Goal: Task Accomplishment & Management: Complete application form

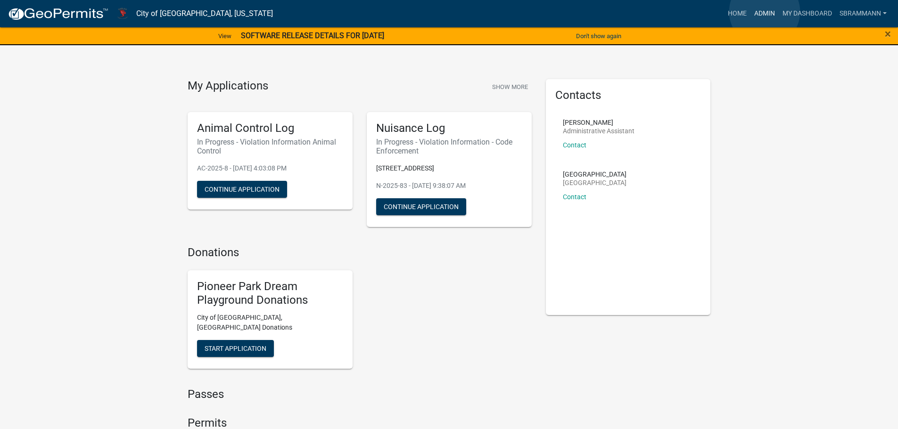
click at [764, 12] on link "Admin" at bounding box center [764, 14] width 28 height 18
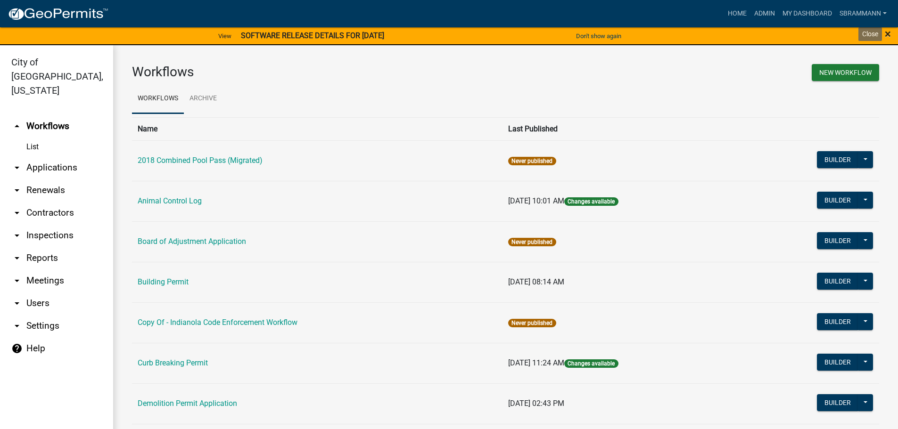
click at [885, 34] on span "×" at bounding box center [888, 33] width 6 height 13
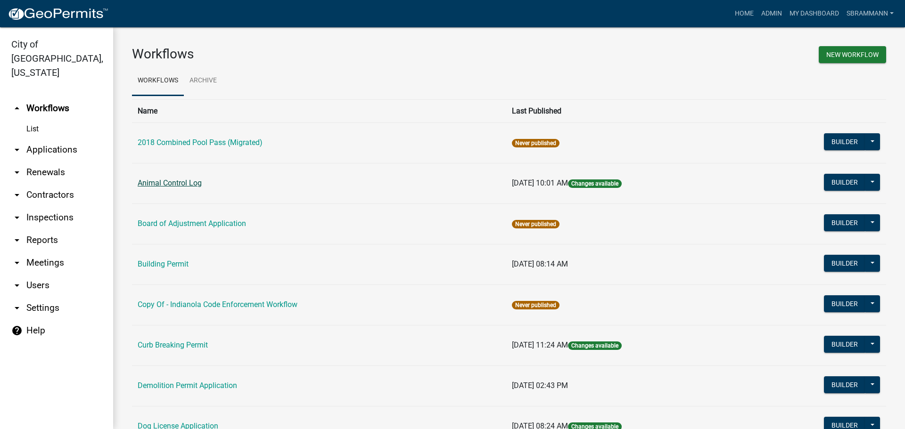
click at [177, 179] on link "Animal Control Log" at bounding box center [170, 183] width 64 height 9
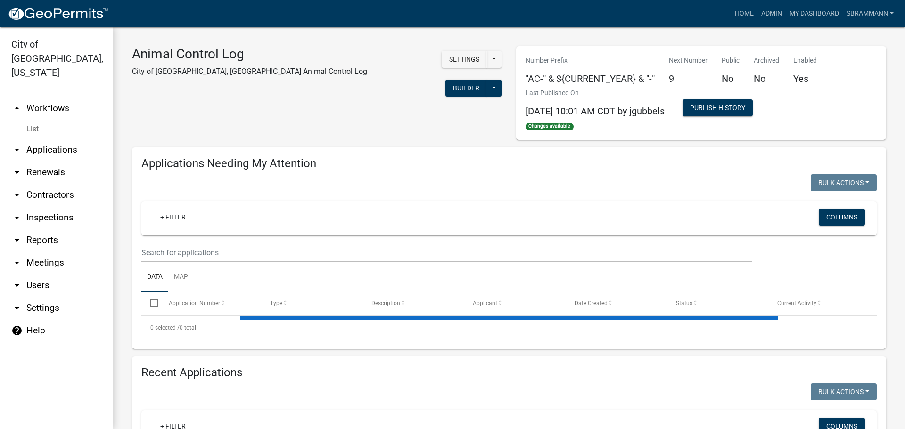
select select "3: 100"
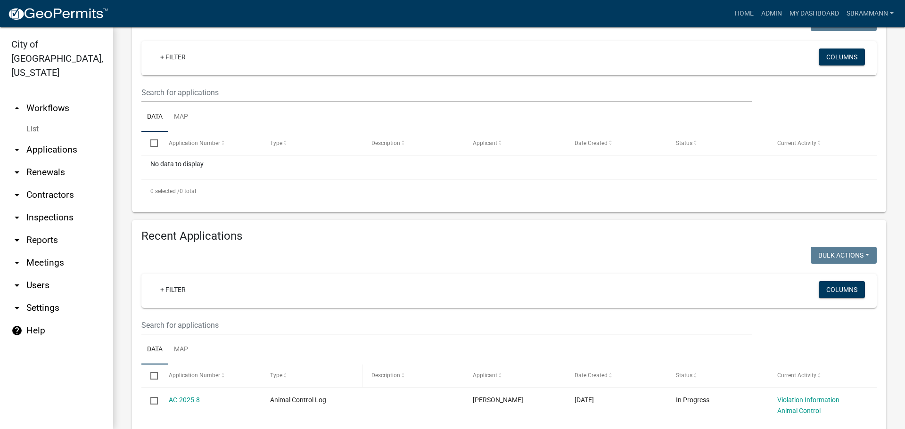
scroll to position [283, 0]
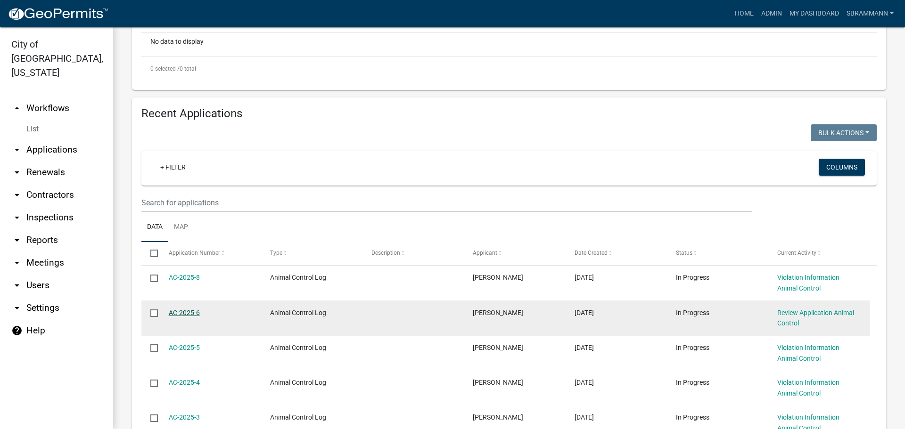
click at [189, 311] on link "AC-2025-6" at bounding box center [184, 313] width 31 height 8
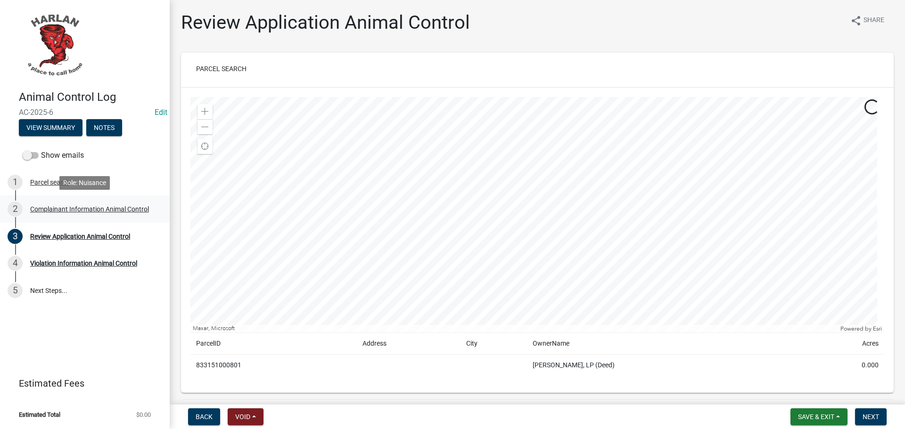
click at [82, 212] on div "Complainant Information Animal Control" at bounding box center [89, 209] width 119 height 7
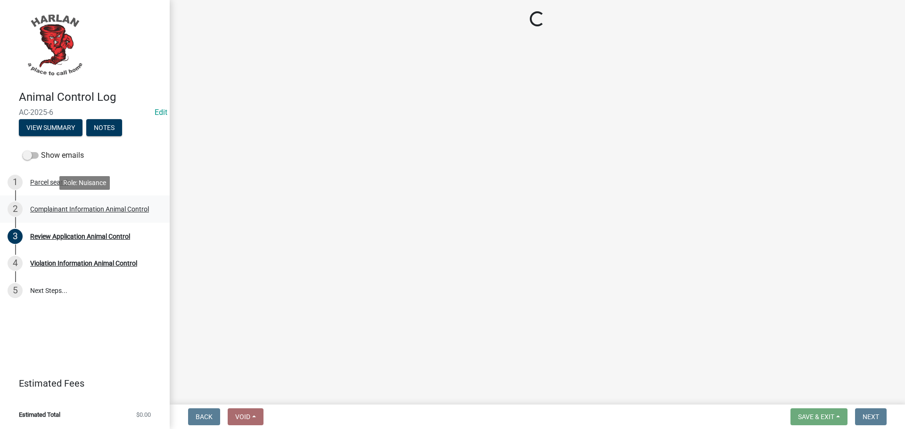
select select "4ac606fe-52ce-420f-8dd3-8e66c2cd4abc"
select select "d0241054-40f9-4b9b-84ae-c36b80326f00"
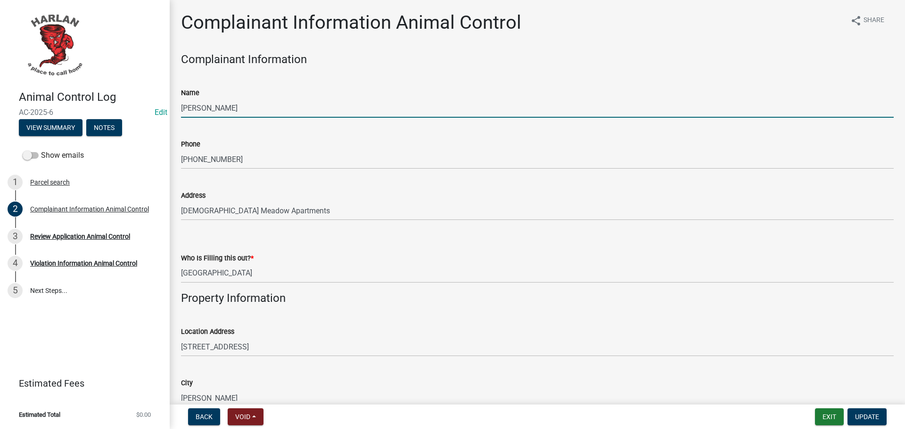
drag, startPoint x: 233, startPoint y: 108, endPoint x: 167, endPoint y: 114, distance: 66.2
click at [167, 114] on div "Animal Control Log AC-2025-6 Edit View Summary Notes Show emails 1 Parcel searc…" at bounding box center [452, 214] width 905 height 429
type input "[PERSON_NAME]"
click at [864, 418] on span "Update" at bounding box center [867, 417] width 24 height 8
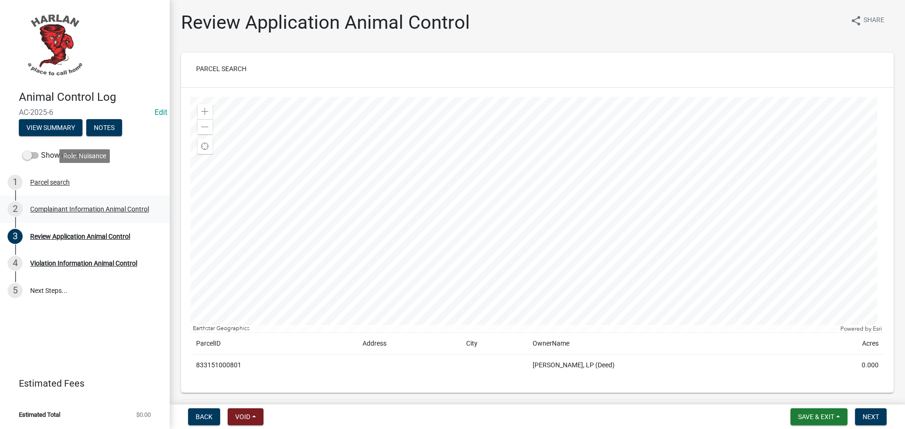
click at [66, 206] on div "Complainant Information Animal Control" at bounding box center [89, 209] width 119 height 7
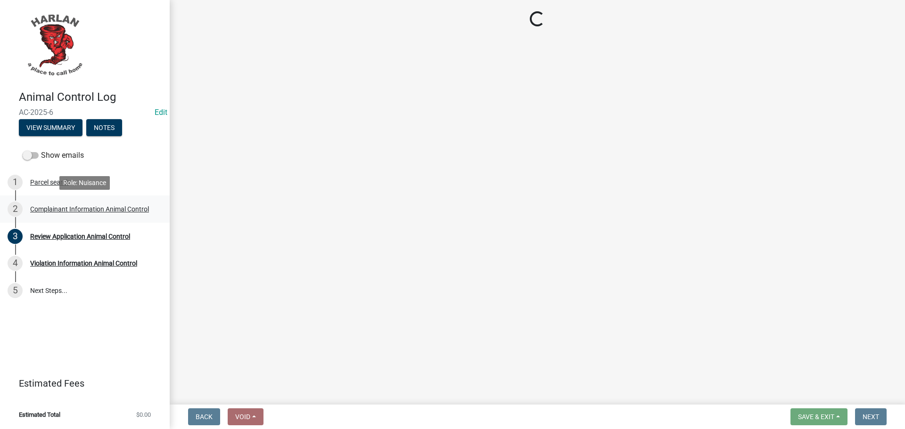
select select "4ac606fe-52ce-420f-8dd3-8e66c2cd4abc"
select select "d0241054-40f9-4b9b-84ae-c36b80326f00"
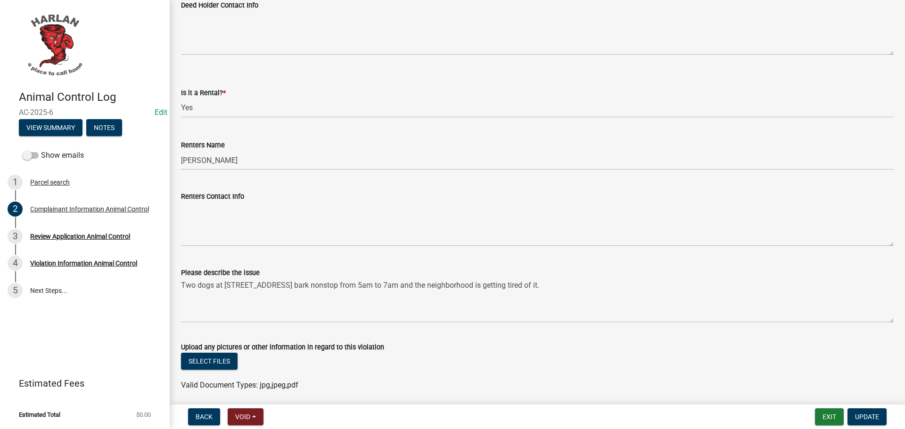
scroll to position [613, 0]
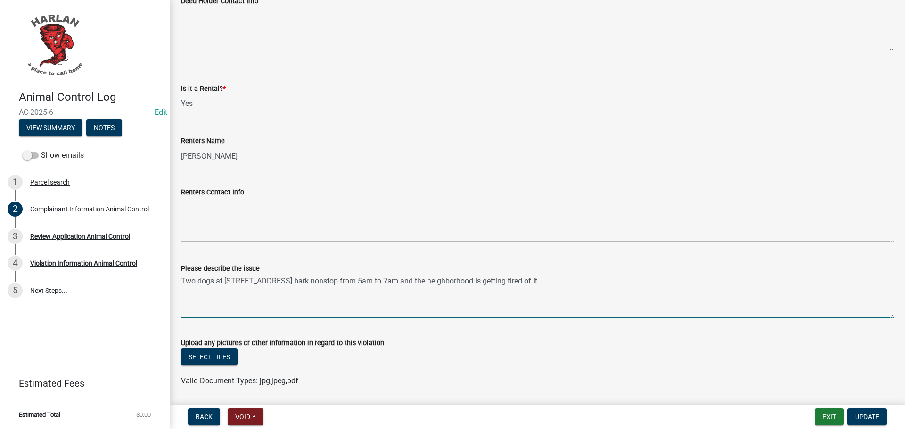
click at [531, 280] on textarea "Two dogs at [STREET_ADDRESS] bark nonstop from 5am to 7am and the neighborhood …" at bounding box center [537, 296] width 713 height 44
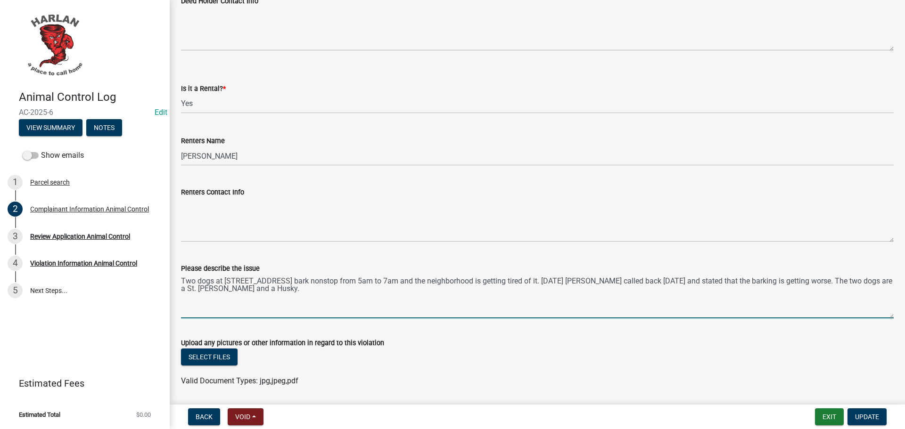
click at [694, 281] on textarea "Two dogs at [STREET_ADDRESS] bark nonstop from 5am to 7am and the neighborhood …" at bounding box center [537, 296] width 713 height 44
click at [259, 289] on textarea "Two dogs at [STREET_ADDRESS] bark nonstop from 5am to 7am and the neighborhood …" at bounding box center [537, 296] width 713 height 44
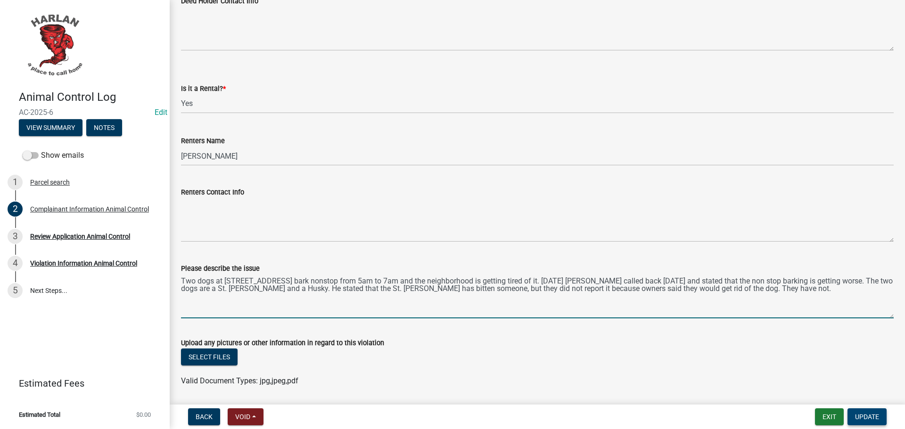
type textarea "Two dogs at [STREET_ADDRESS] bark nonstop from 5am to 7am and the neighborhood …"
click at [864, 420] on span "Update" at bounding box center [867, 417] width 24 height 8
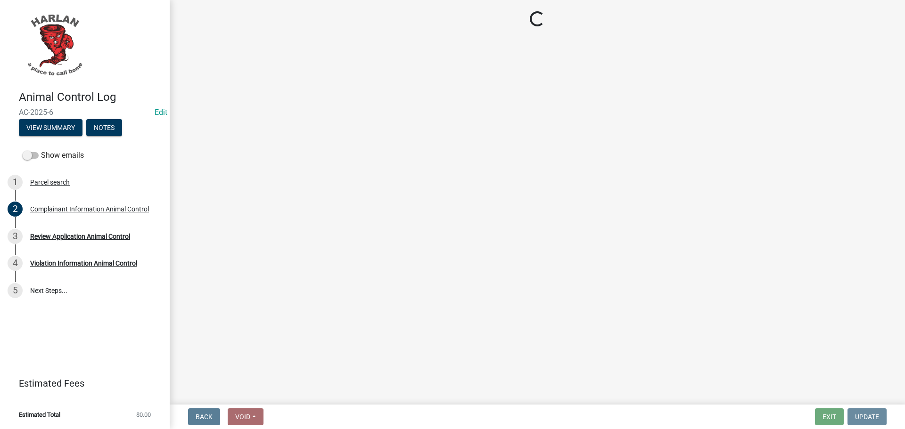
scroll to position [0, 0]
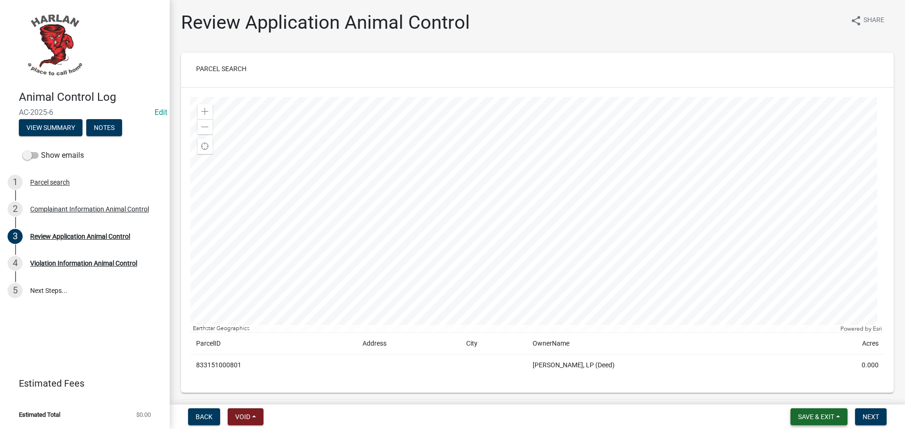
click at [816, 419] on span "Save & Exit" at bounding box center [816, 417] width 36 height 8
click at [807, 393] on button "Save & Exit" at bounding box center [809, 392] width 75 height 23
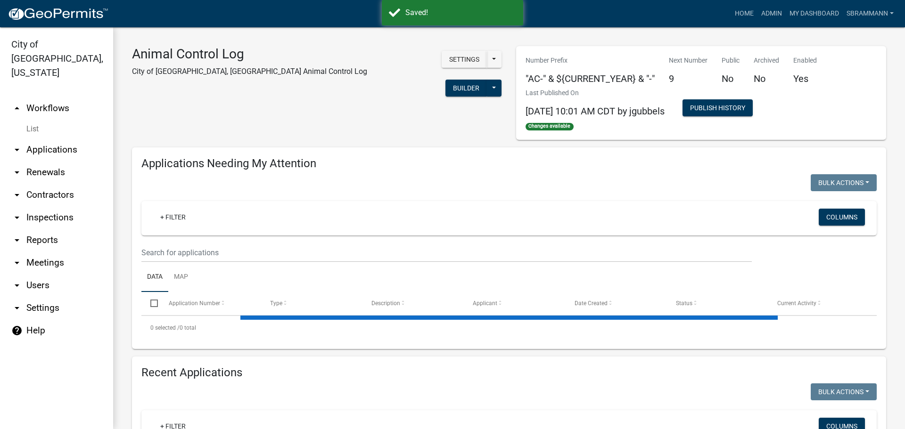
select select "3: 100"
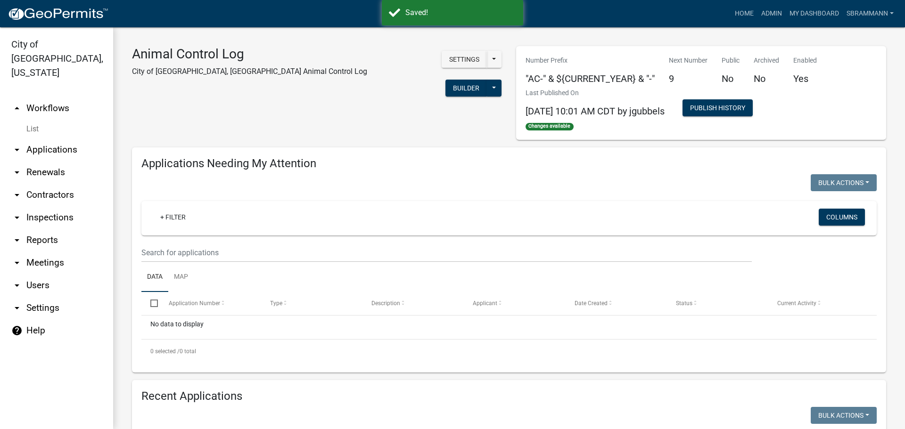
scroll to position [141, 0]
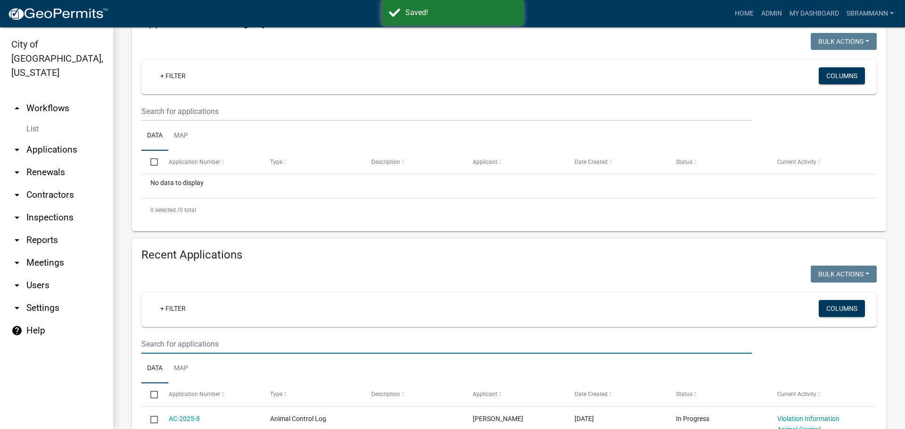
click at [191, 344] on input "text" at bounding box center [446, 344] width 610 height 19
type input "1102 dye"
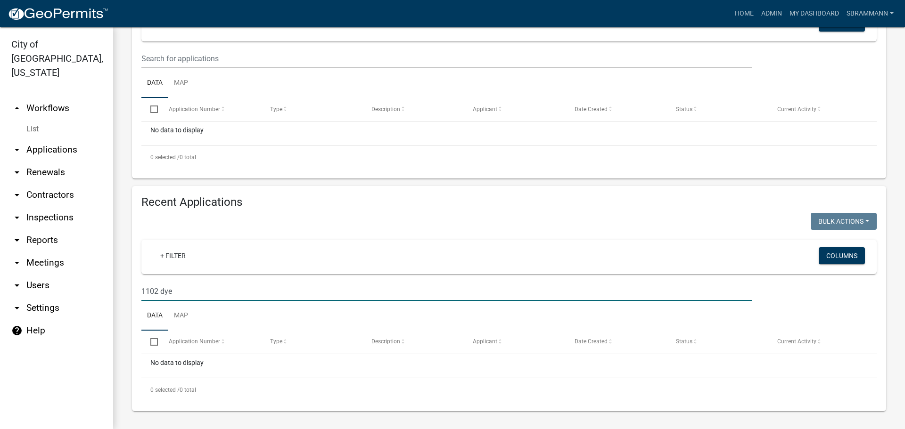
scroll to position [195, 0]
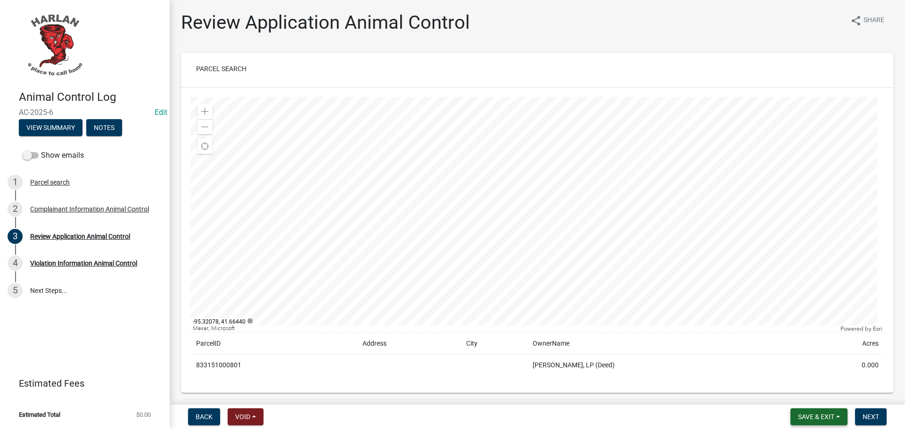
click at [812, 416] on span "Save & Exit" at bounding box center [816, 417] width 36 height 8
click at [808, 399] on button "Save & Exit" at bounding box center [809, 392] width 75 height 23
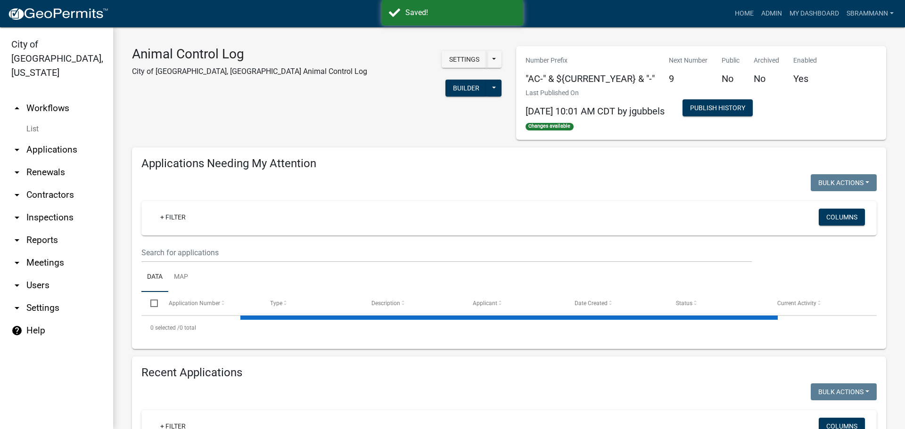
select select "3: 100"
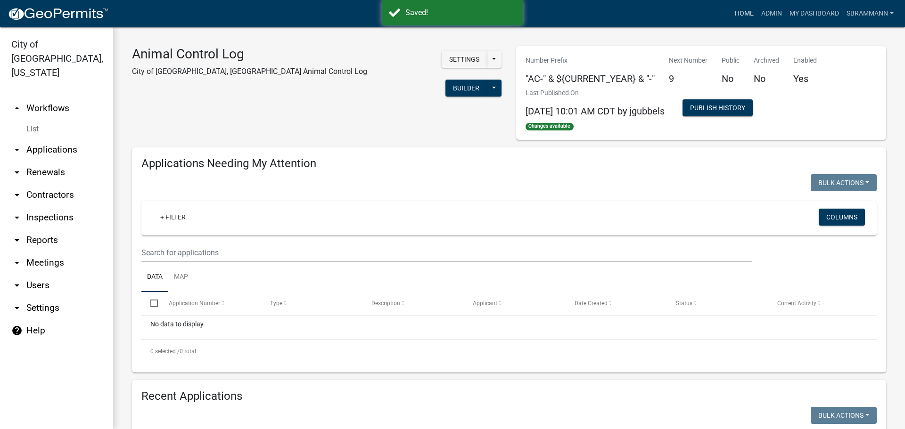
click at [745, 13] on link "Home" at bounding box center [744, 14] width 26 height 18
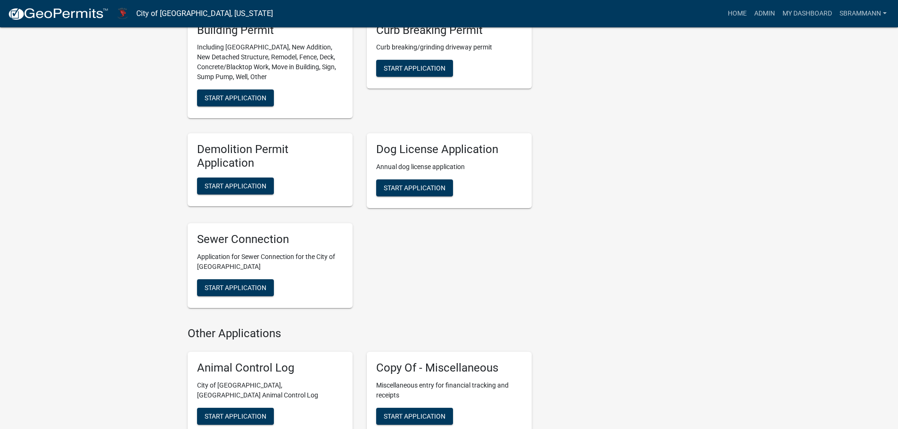
scroll to position [518, 0]
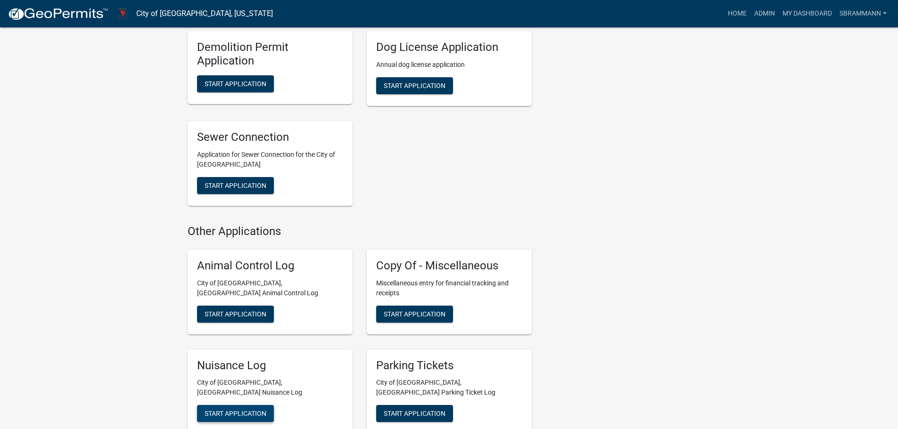
click at [235, 410] on span "Start Application" at bounding box center [236, 414] width 62 height 8
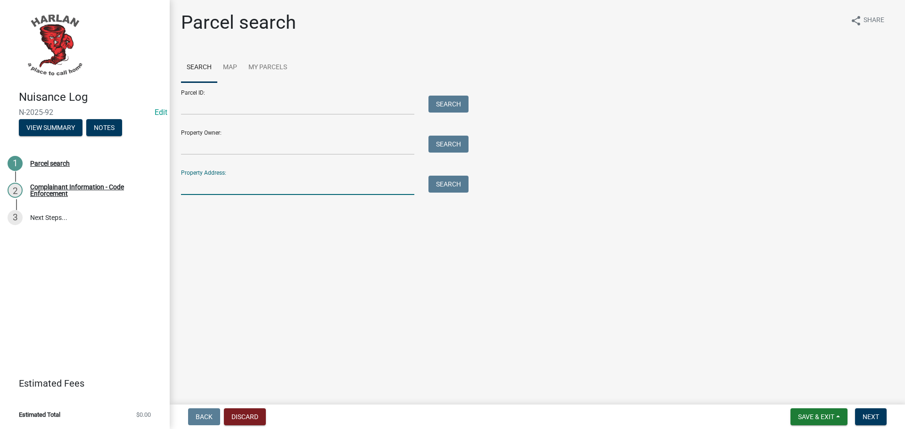
click at [193, 186] on input "Property Address:" at bounding box center [297, 185] width 233 height 19
type input "[STREET_ADDRESS]"
click at [433, 184] on button "Search" at bounding box center [448, 184] width 40 height 17
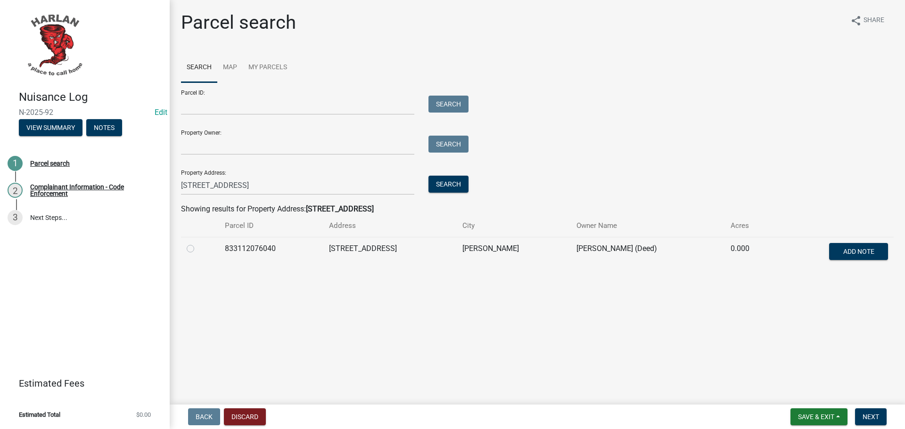
click at [198, 243] on label at bounding box center [198, 243] width 0 height 0
click at [198, 249] on input "radio" at bounding box center [201, 246] width 6 height 6
radio input "true"
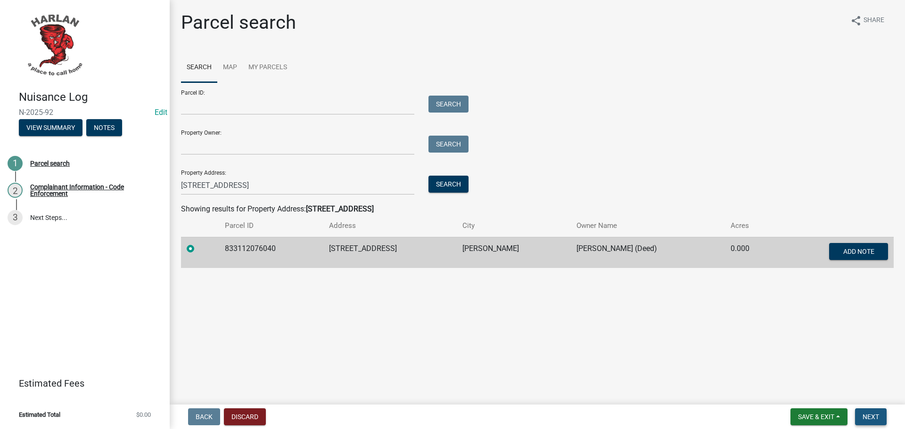
click at [872, 420] on span "Next" at bounding box center [870, 417] width 16 height 8
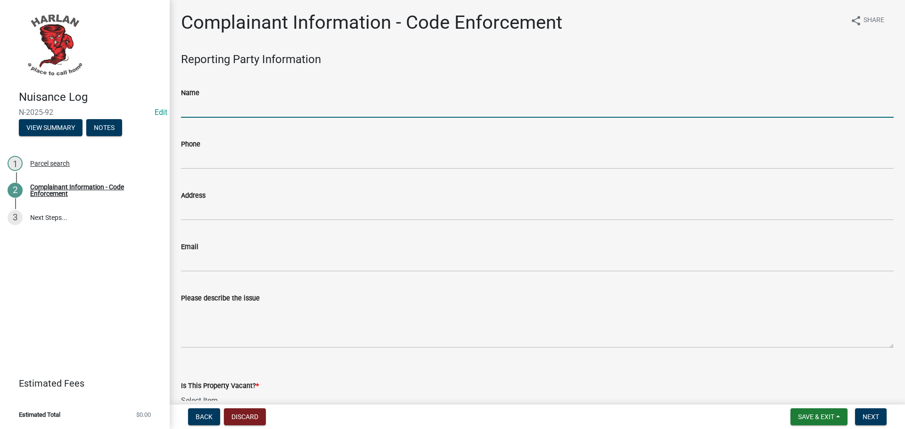
click at [205, 111] on input "Name" at bounding box center [537, 107] width 713 height 19
type input "[PERSON_NAME]"
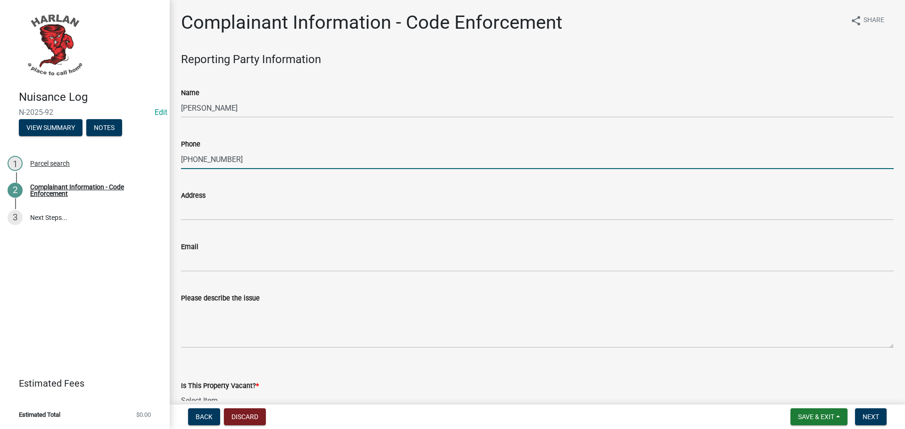
type input "[PHONE_NUMBER]"
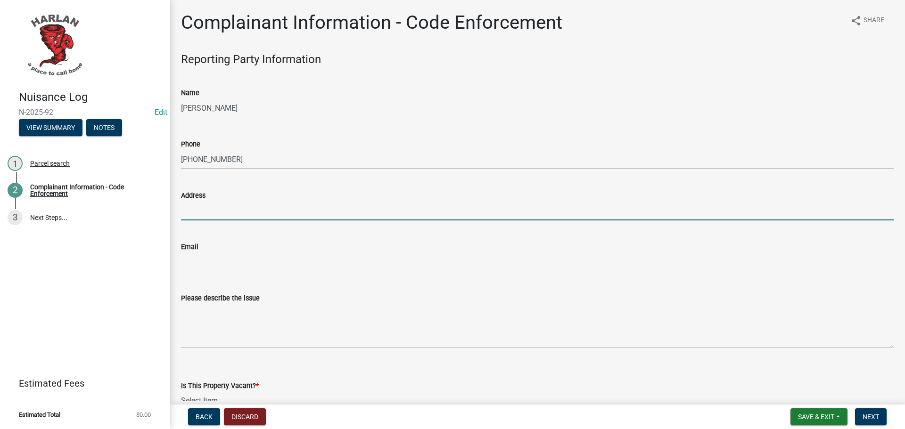
click at [219, 213] on input "Address" at bounding box center [537, 210] width 713 height 19
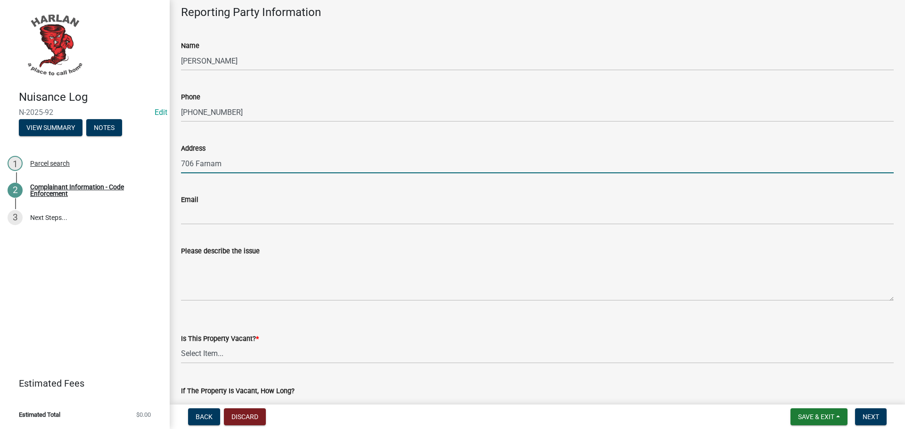
type input "706 Farnam"
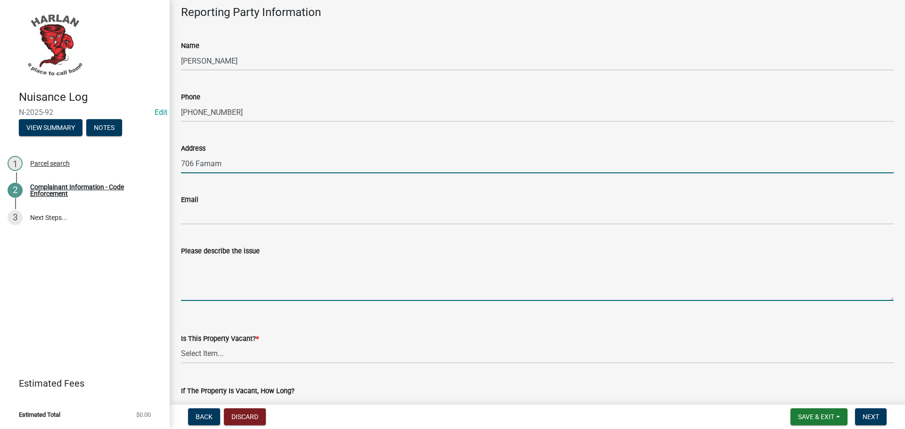
click at [217, 271] on textarea "Please describe the issue" at bounding box center [537, 279] width 713 height 44
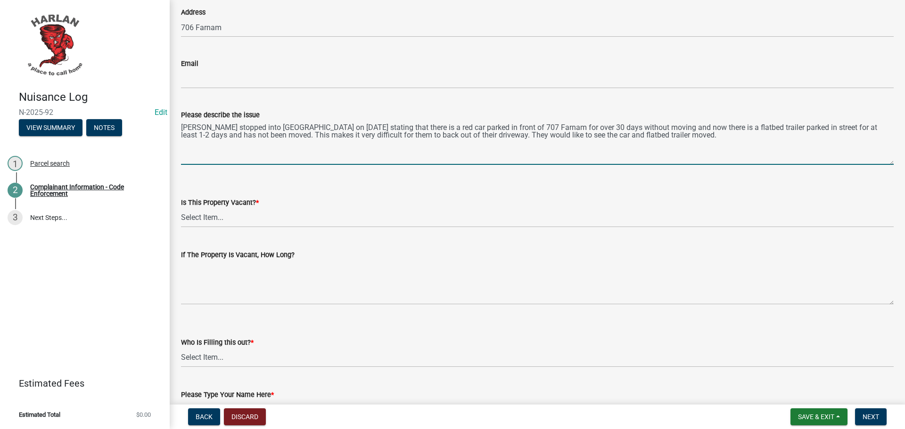
scroll to position [188, 0]
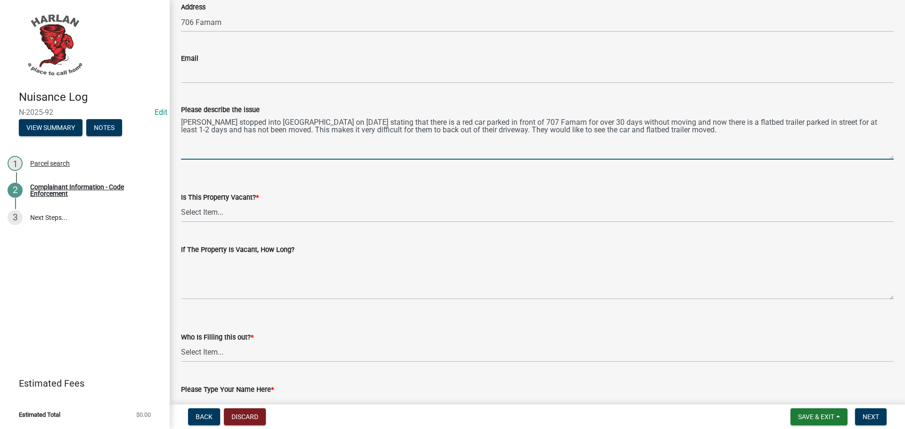
type textarea "[PERSON_NAME] stopped into [GEOGRAPHIC_DATA] on [DATE] stating that there is a …"
click at [200, 215] on select "Select Item... Yes No Unsure" at bounding box center [537, 212] width 713 height 19
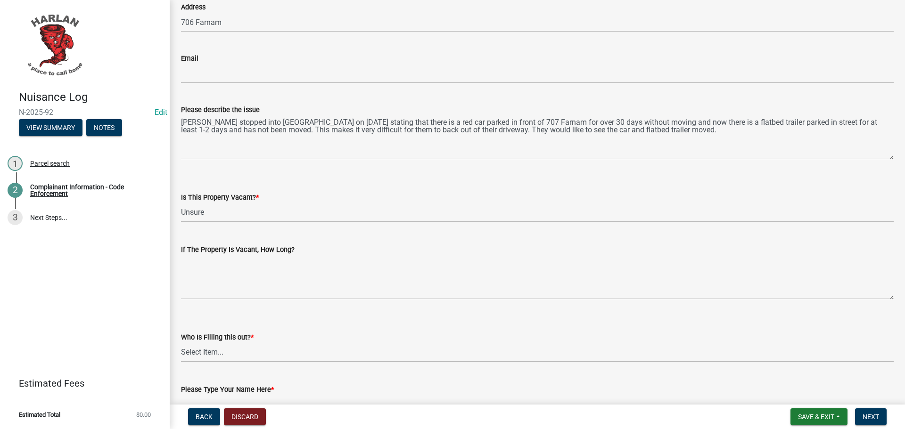
click at [181, 203] on select "Select Item... Yes No Unsure" at bounding box center [537, 212] width 713 height 19
select select "49b6a45b-4058-468a-b08f-043d13f31423"
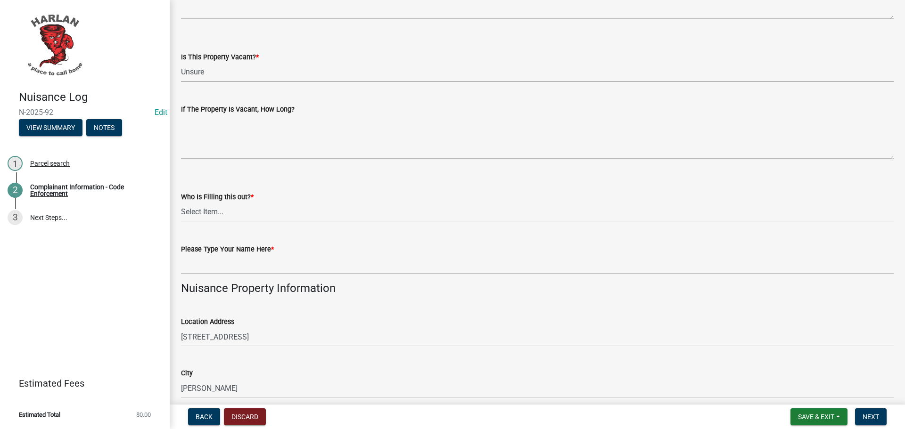
scroll to position [377, 0]
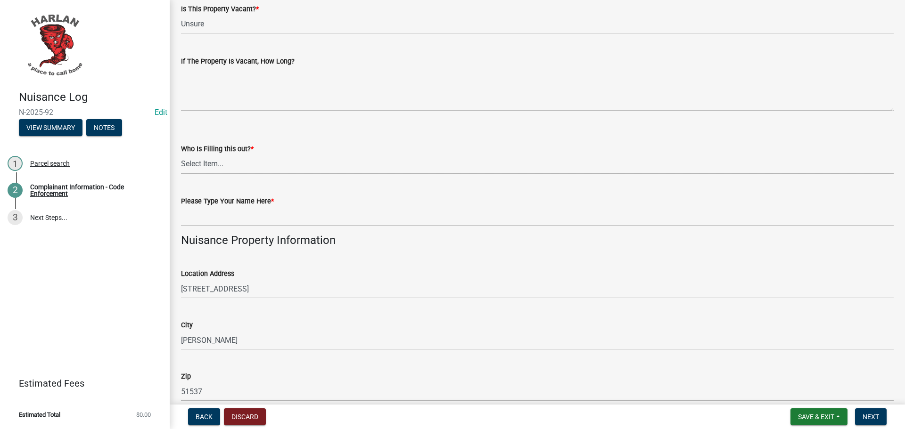
click at [200, 162] on select "Select Item... [GEOGRAPHIC_DATA] 83-25" at bounding box center [537, 164] width 713 height 19
click at [181, 155] on select "Select Item... [GEOGRAPHIC_DATA] 83-25" at bounding box center [537, 164] width 713 height 19
select select "4ac606fe-52ce-420f-8dd3-8e66c2cd4abc"
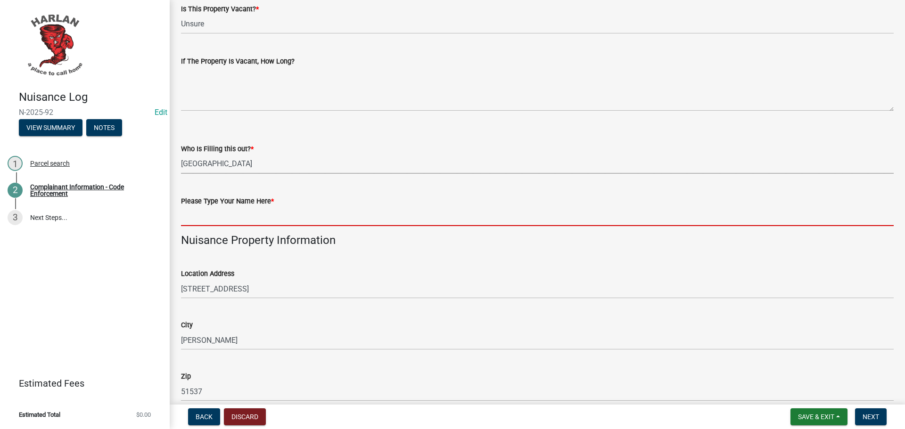
click at [205, 216] on input "Please Type Your Name Here *" at bounding box center [537, 216] width 713 height 19
type input "[PERSON_NAME]"
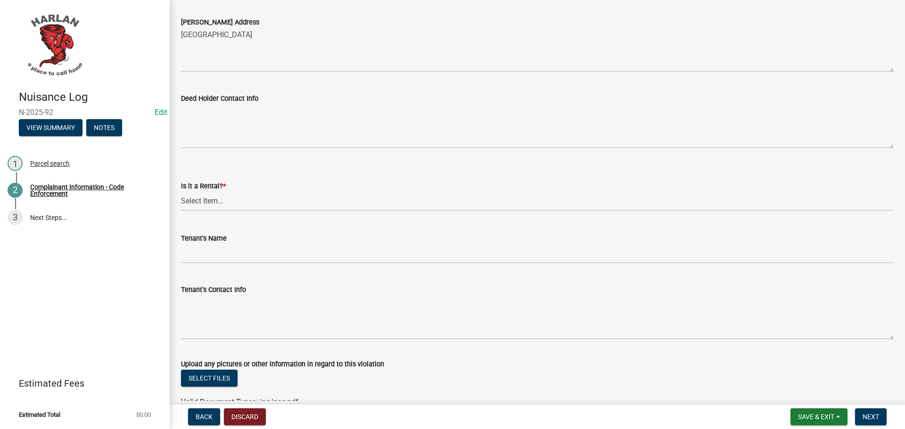
scroll to position [990, 0]
click at [183, 196] on select "Select Item... Yes No" at bounding box center [537, 199] width 713 height 19
click at [181, 190] on select "Select Item... Yes No" at bounding box center [537, 199] width 713 height 19
click at [182, 199] on select "Select Item... Yes No" at bounding box center [537, 199] width 713 height 19
click at [181, 190] on select "Select Item... Yes No" at bounding box center [537, 199] width 713 height 19
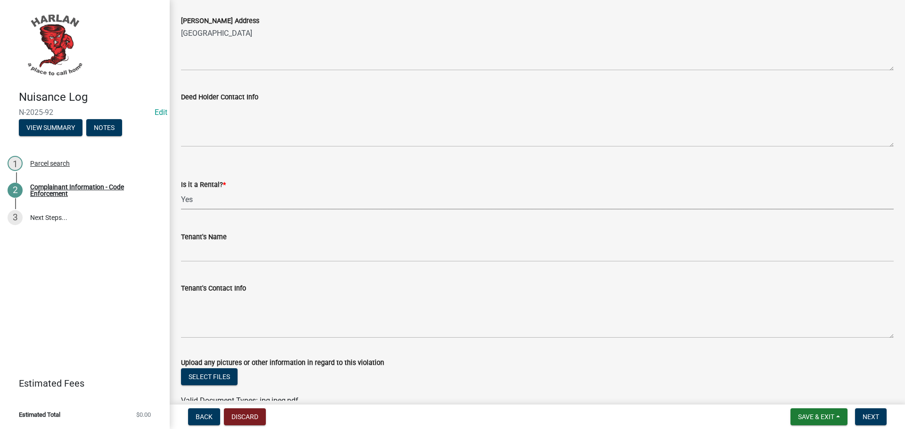
select select "d0241054-40f9-4b9b-84ae-c36b80326f00"
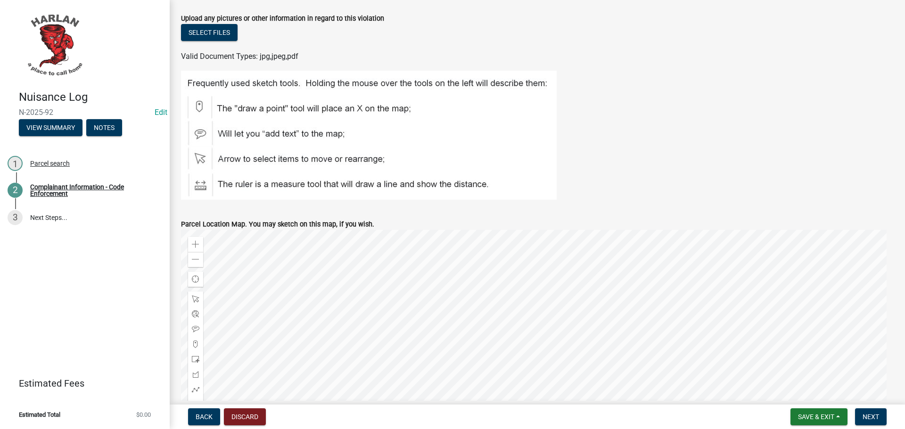
scroll to position [1482, 0]
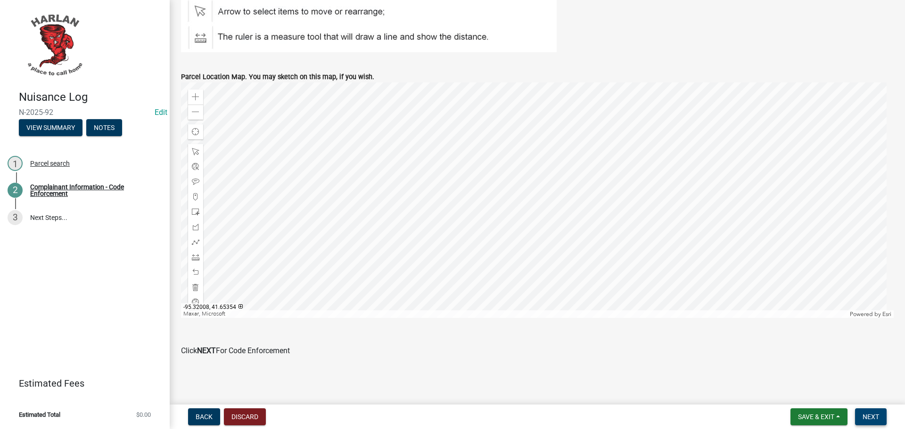
click at [862, 416] on button "Next" at bounding box center [871, 417] width 32 height 17
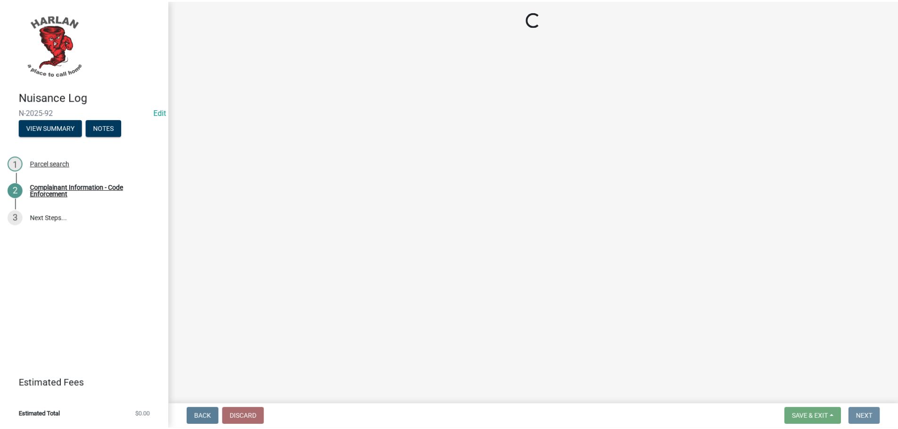
scroll to position [0, 0]
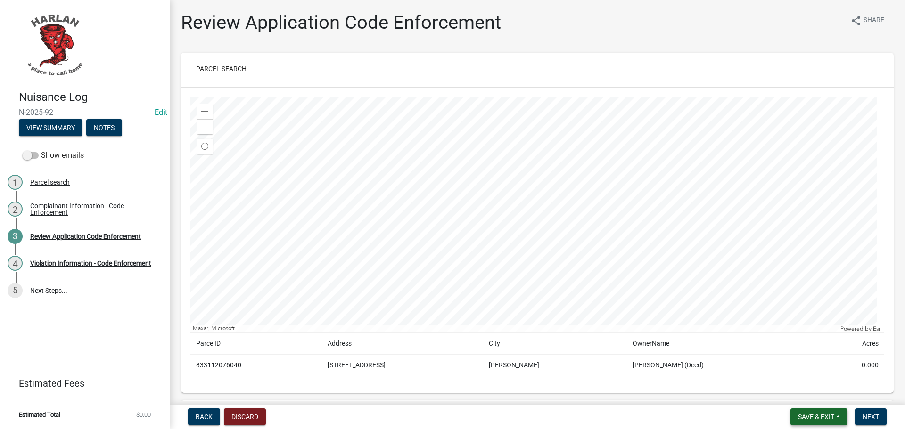
click at [820, 419] on span "Save & Exit" at bounding box center [816, 417] width 36 height 8
click at [869, 415] on span "Next" at bounding box center [870, 417] width 16 height 8
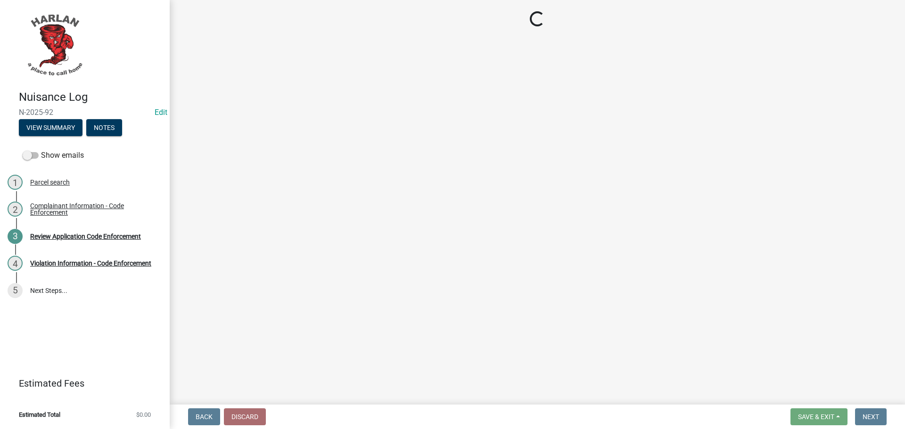
click at [823, 416] on span "Save & Exit" at bounding box center [816, 417] width 36 height 8
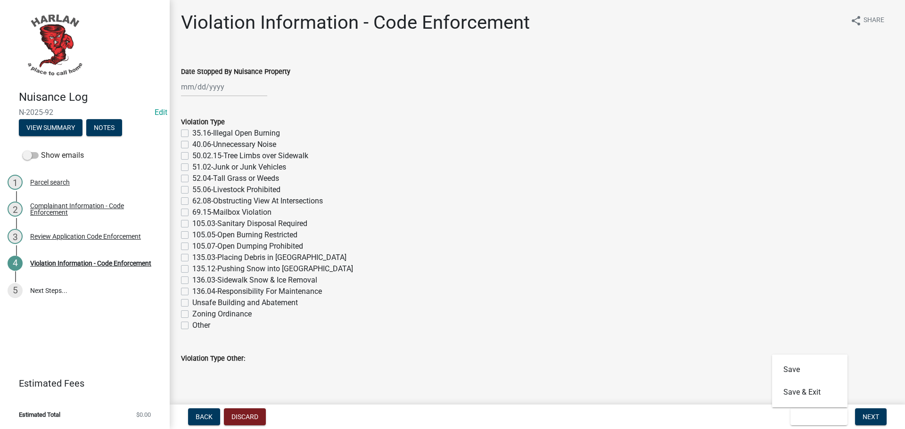
click at [813, 404] on button "Save & Exit" at bounding box center [809, 392] width 75 height 23
